Goal: Communication & Community: Answer question/provide support

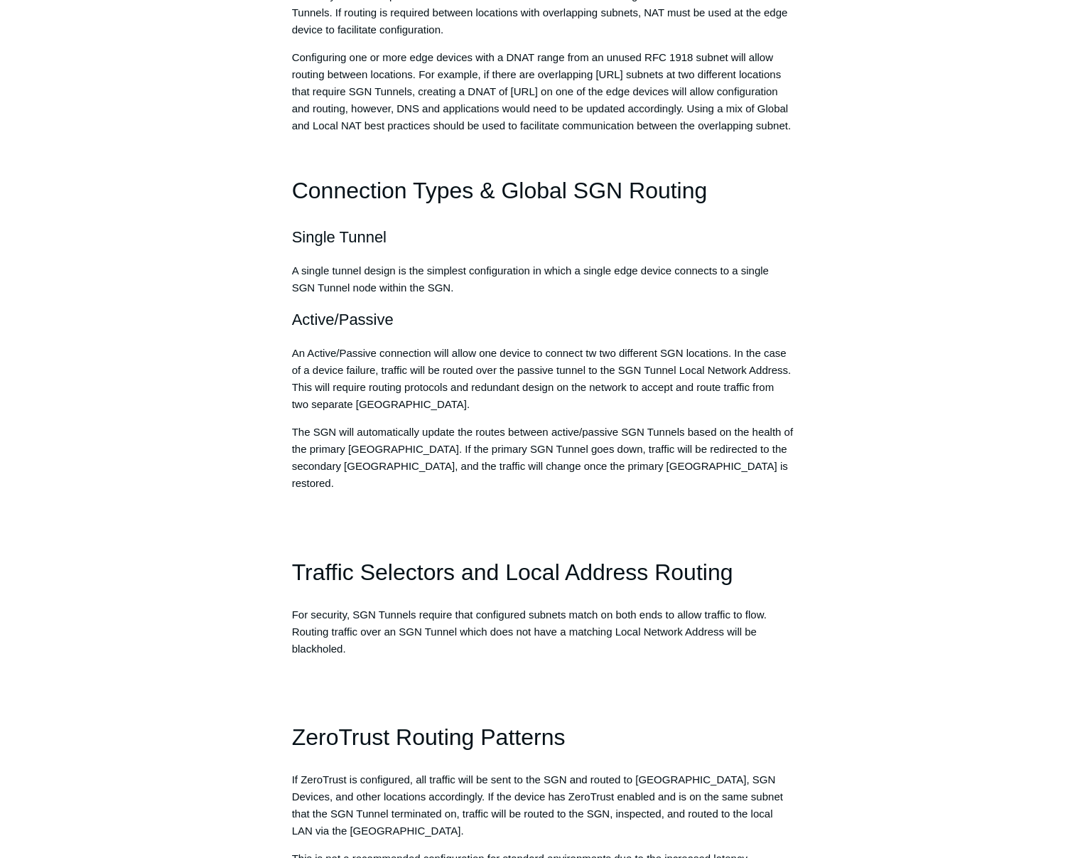
scroll to position [565, 0]
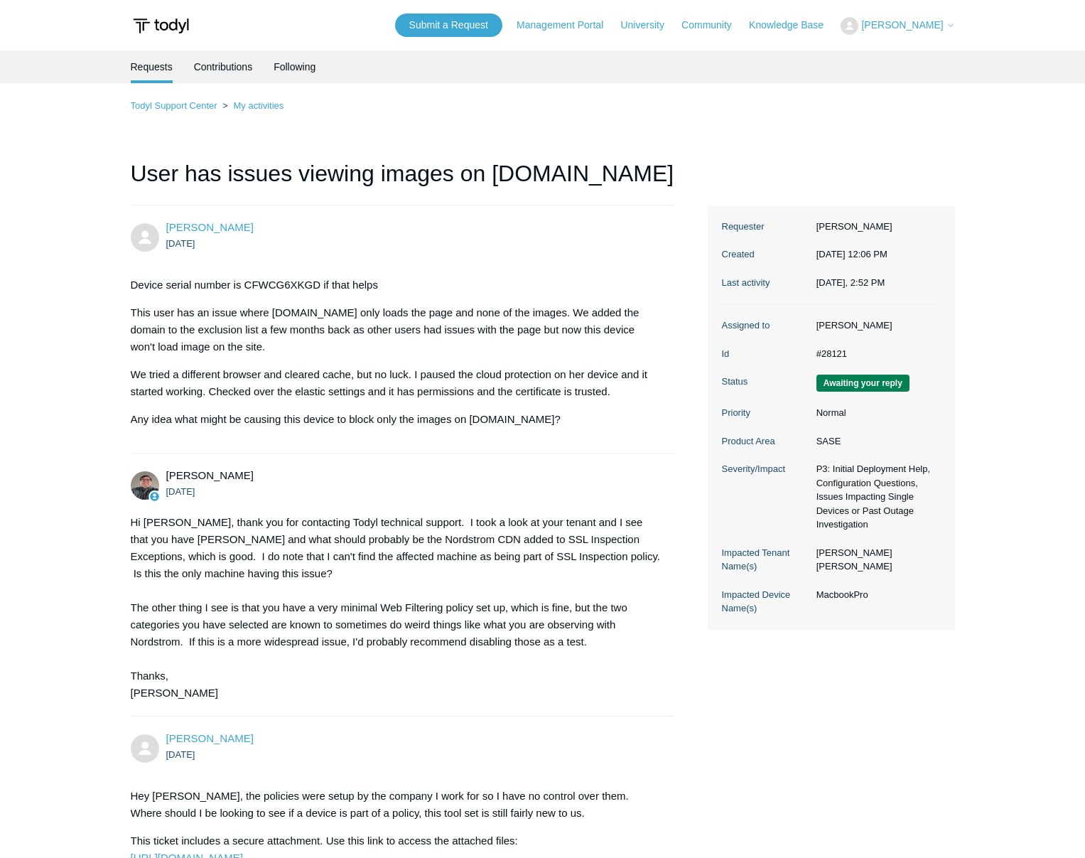
scroll to position [2177, 0]
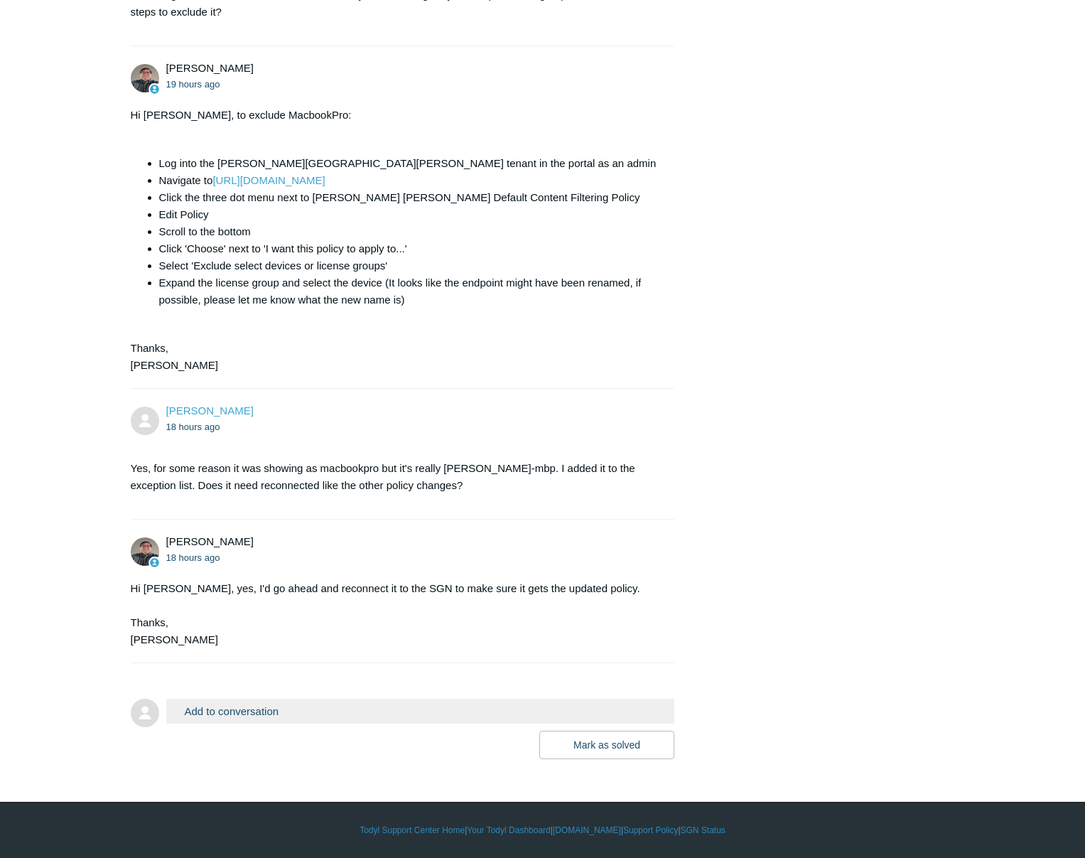
click at [278, 690] on form "Add to conversation CC Add emails Drag files here or click to add a file [PERSO…" at bounding box center [403, 718] width 545 height 82
click at [269, 699] on button "Add to conversation" at bounding box center [420, 711] width 509 height 25
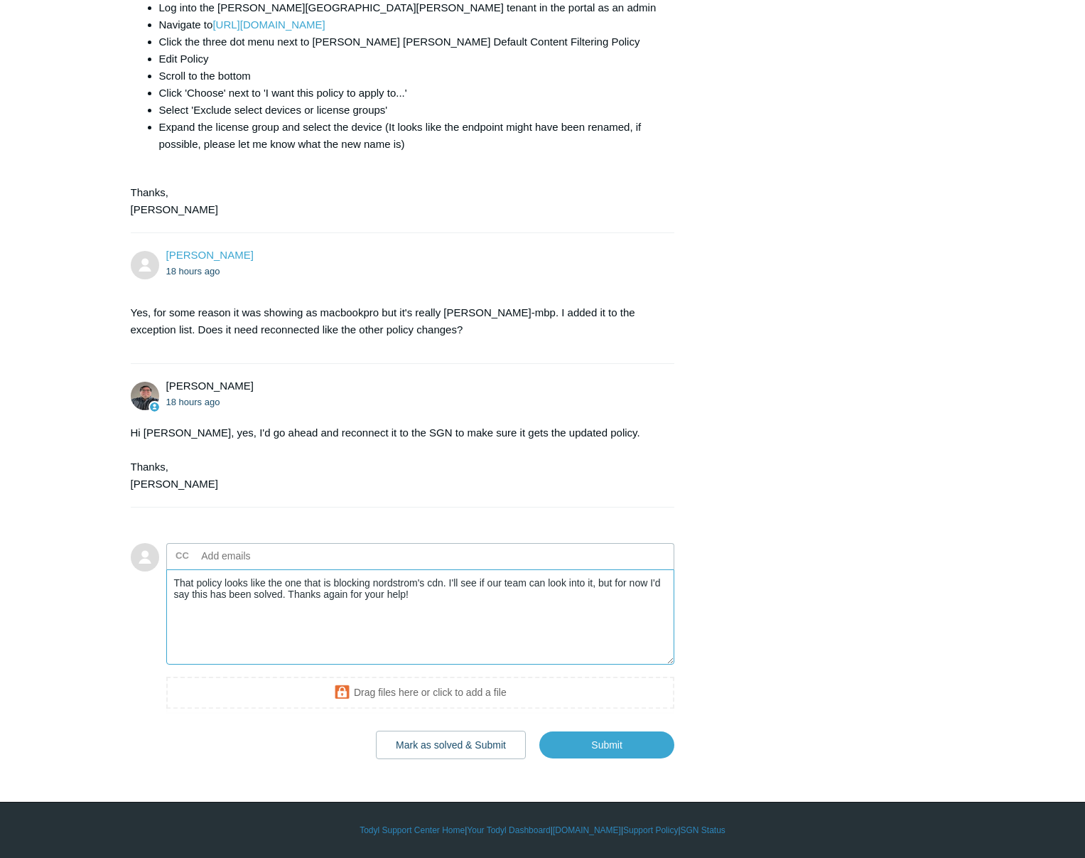
scroll to position [2331, 0]
type textarea "That policy looks like the one that is blocking nordstrom's cdn. I'll see if ou…"
click at [490, 749] on button "Mark as solved & Submit" at bounding box center [451, 745] width 150 height 28
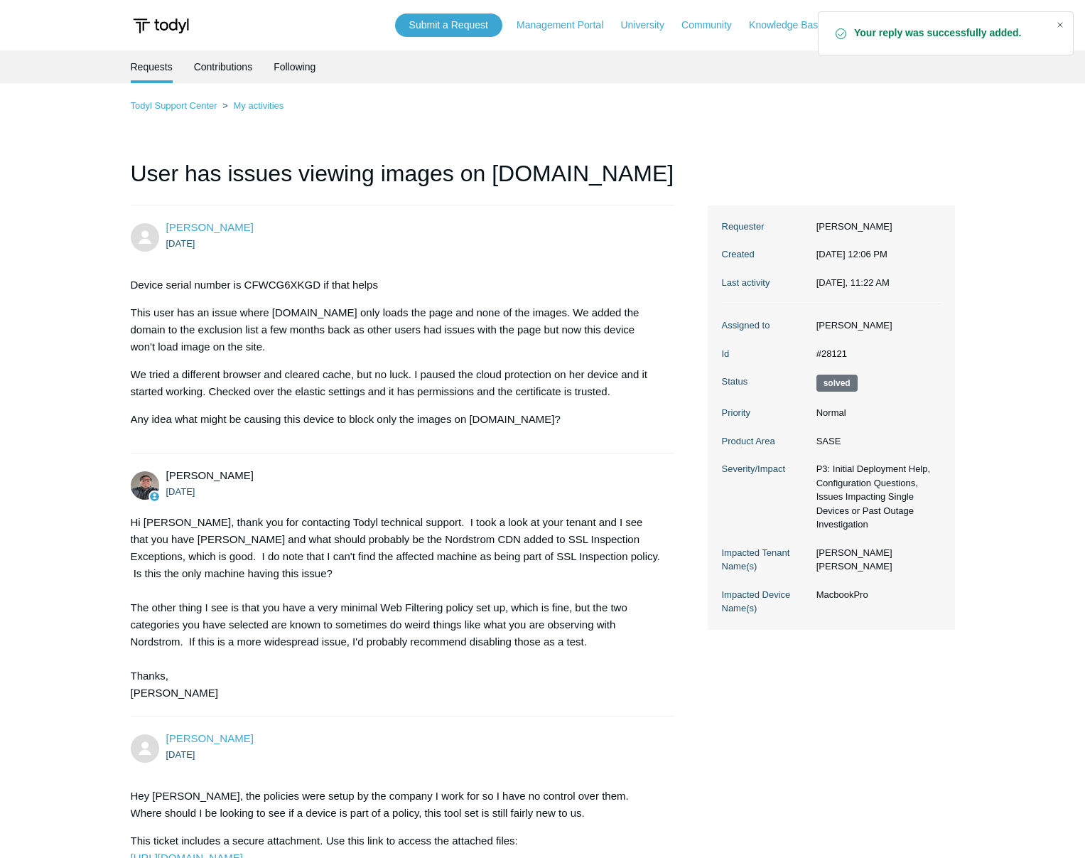
click at [1064, 23] on div "Close" at bounding box center [1061, 25] width 20 height 20
click at [920, 28] on span "[PERSON_NAME]" at bounding box center [903, 24] width 82 height 11
click at [923, 50] on link "My Support Requests" at bounding box center [911, 55] width 139 height 25
